Goal: Information Seeking & Learning: Learn about a topic

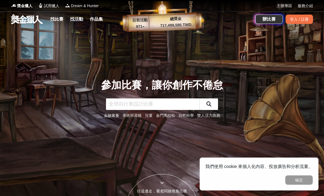
click at [59, 19] on link "找比賽" at bounding box center [57, 19] width 18 height 8
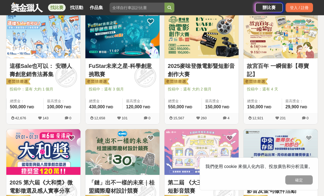
scroll to position [108, 0]
click at [55, 67] on link "這樣Sale也可以： 安聯人壽創意銷售法募集" at bounding box center [43, 70] width 67 height 16
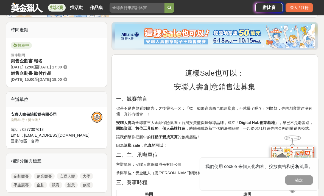
scroll to position [131, 0]
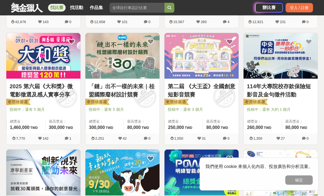
scroll to position [209, 0]
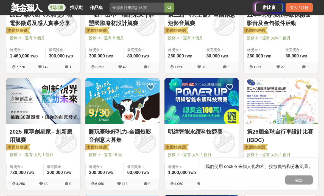
click at [294, 184] on button "確定" at bounding box center [298, 179] width 27 height 9
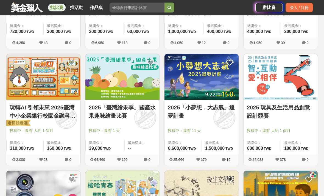
scroll to position [416, 0]
click at [129, 110] on link "2025「臺灣繪果季」國產水果趣味繪畫比賽" at bounding box center [122, 111] width 67 height 16
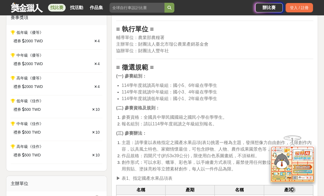
scroll to position [244, 0]
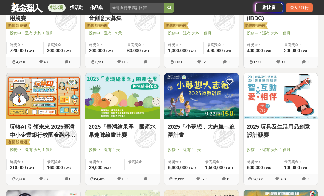
scroll to position [396, 0]
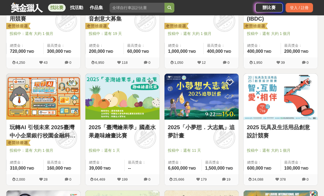
click at [46, 125] on link "玩轉AI 引領未來 2025臺灣中小企業銀行校園金融科技創意挑戰賽" at bounding box center [43, 131] width 67 height 16
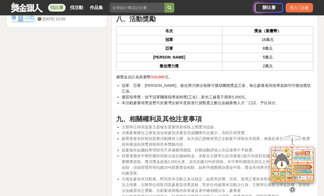
scroll to position [956, 0]
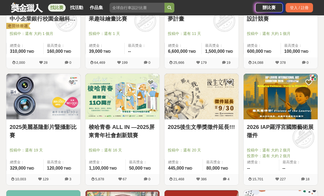
scroll to position [513, 0]
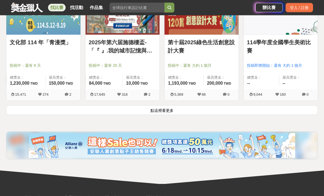
click at [267, 114] on button "點這裡看更多" at bounding box center [162, 110] width 312 height 10
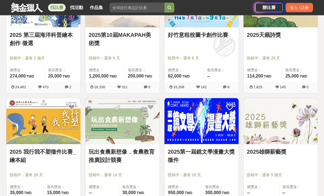
scroll to position [945, 0]
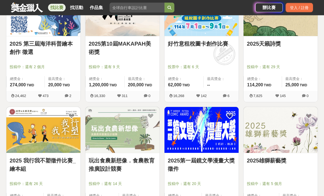
click at [281, 41] on link "2025天籟詩獎" at bounding box center [280, 44] width 67 height 8
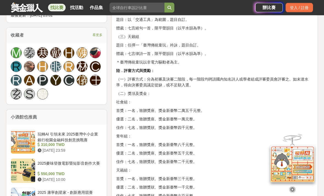
scroll to position [383, 0]
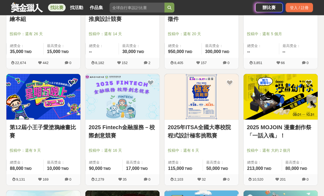
scroll to position [1095, 0]
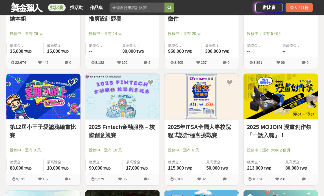
click at [137, 135] on link "2025 Fintech金融服務－校際創意競賽" at bounding box center [122, 131] width 67 height 16
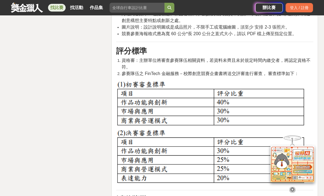
scroll to position [839, 0]
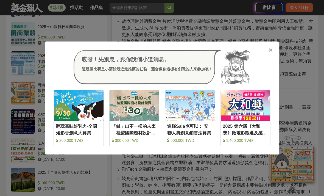
scroll to position [611, 0]
click at [272, 53] on icon at bounding box center [270, 49] width 4 height 5
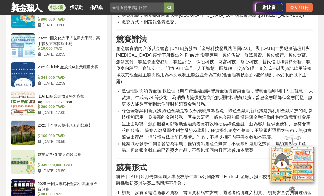
scroll to position [520, 0]
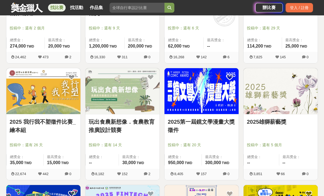
scroll to position [984, 0]
click at [17, 126] on link "2025 我行我不塑徵件比賽_繪本組" at bounding box center [43, 126] width 67 height 16
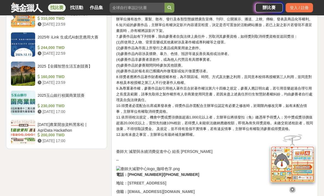
scroll to position [729, 0]
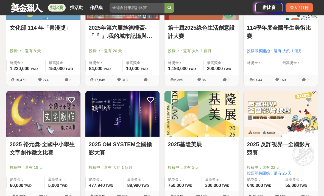
scroll to position [728, 0]
